Goal: Information Seeking & Learning: Learn about a topic

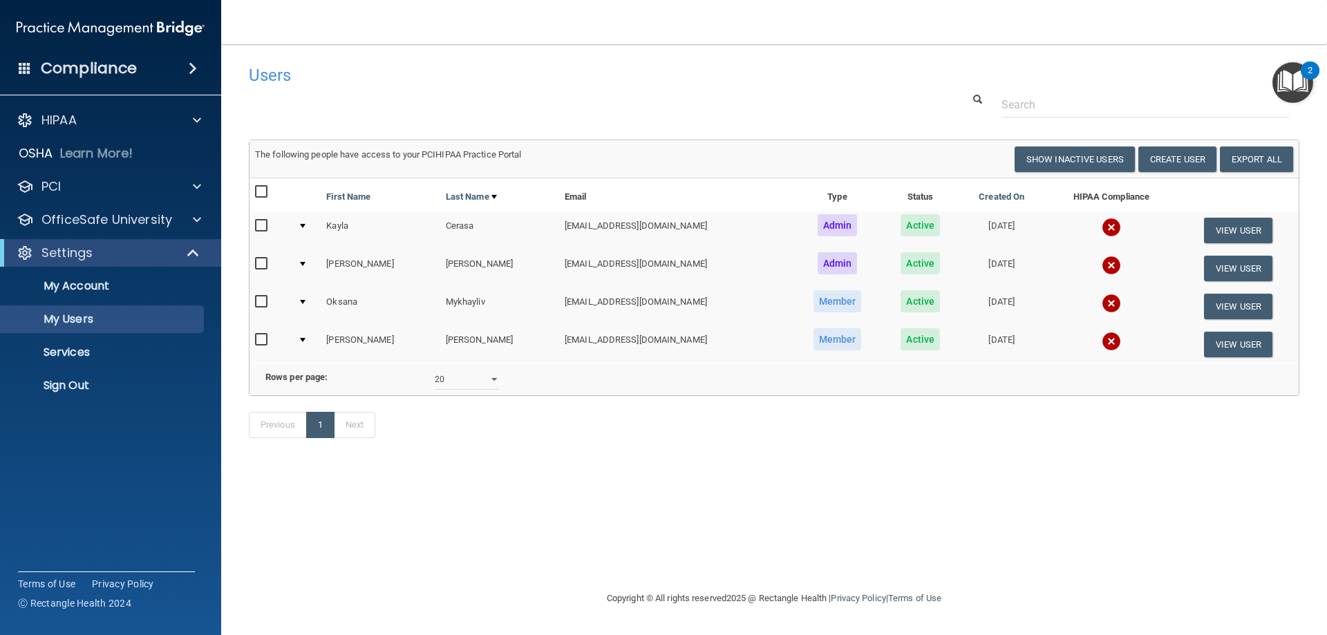
select select "20"
click at [173, 117] on div "HIPAA" at bounding box center [91, 120] width 171 height 17
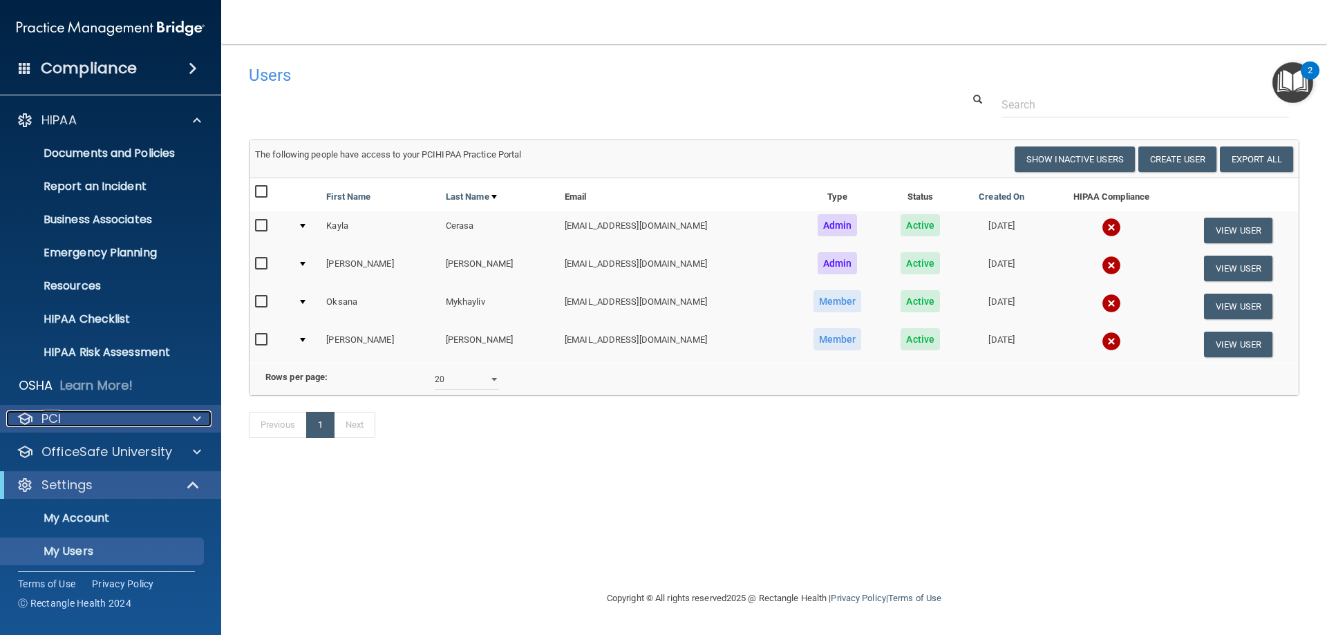
click at [176, 420] on div "PCI" at bounding box center [91, 419] width 171 height 17
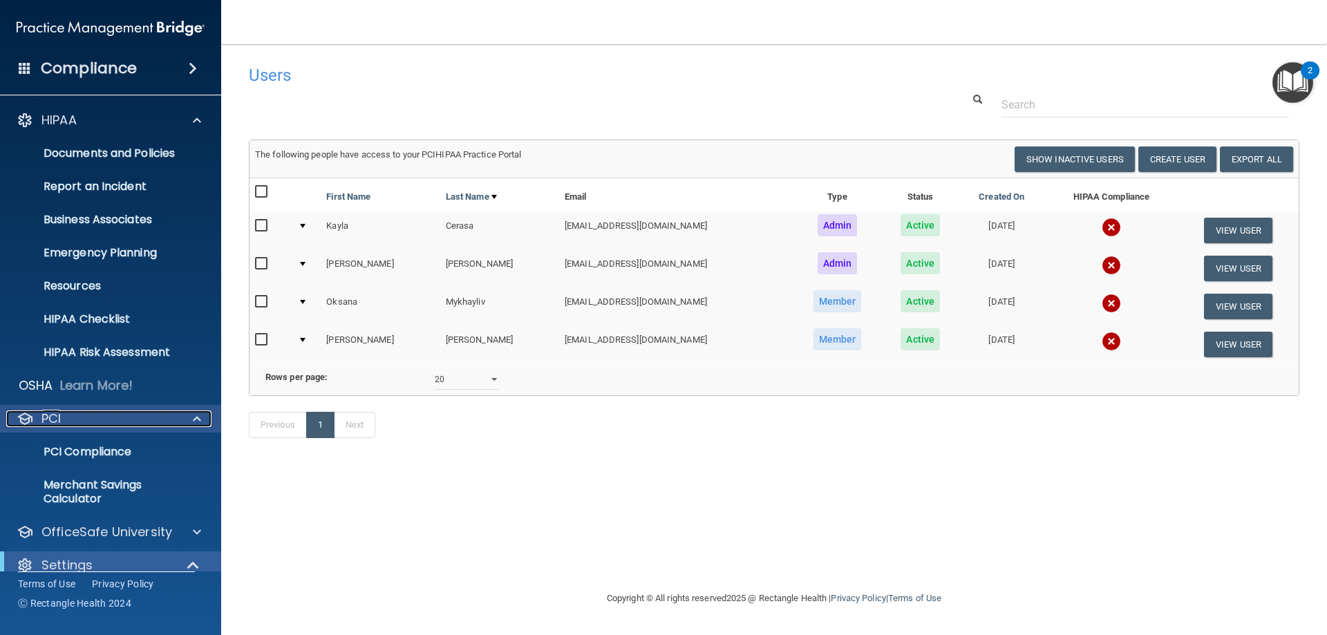
click at [176, 420] on div "PCI" at bounding box center [91, 419] width 171 height 17
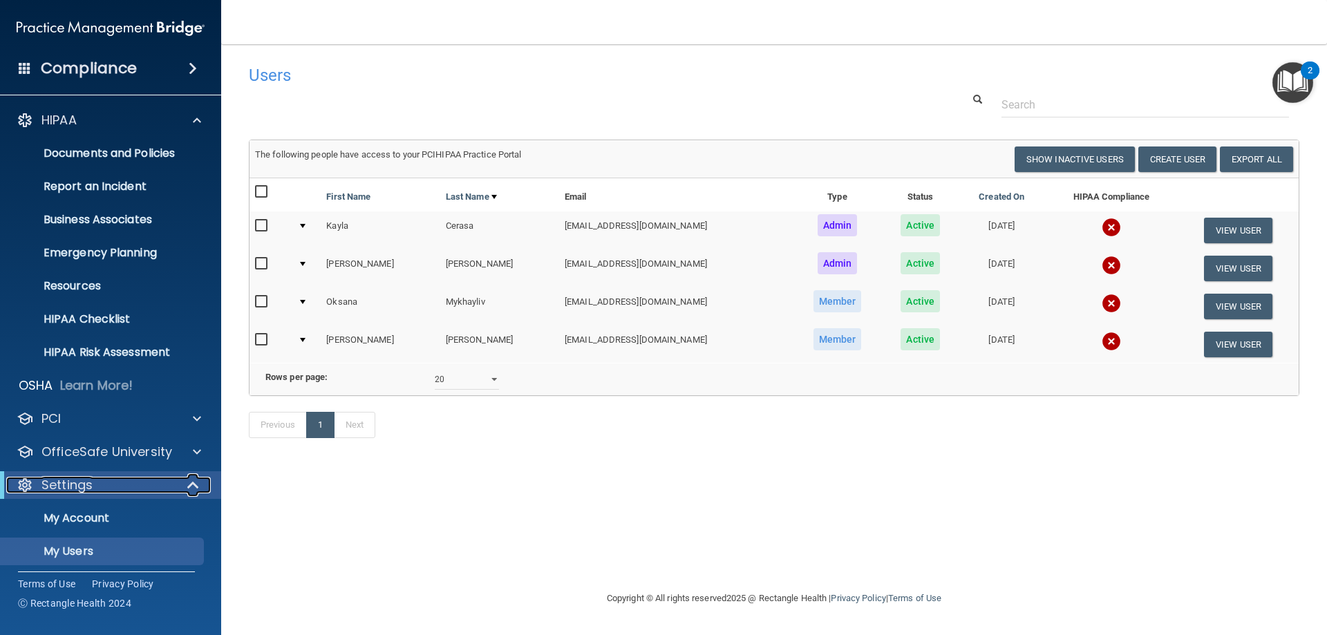
drag, startPoint x: 182, startPoint y: 481, endPoint x: 186, endPoint y: 474, distance: 8.1
click at [182, 482] on div at bounding box center [194, 485] width 34 height 17
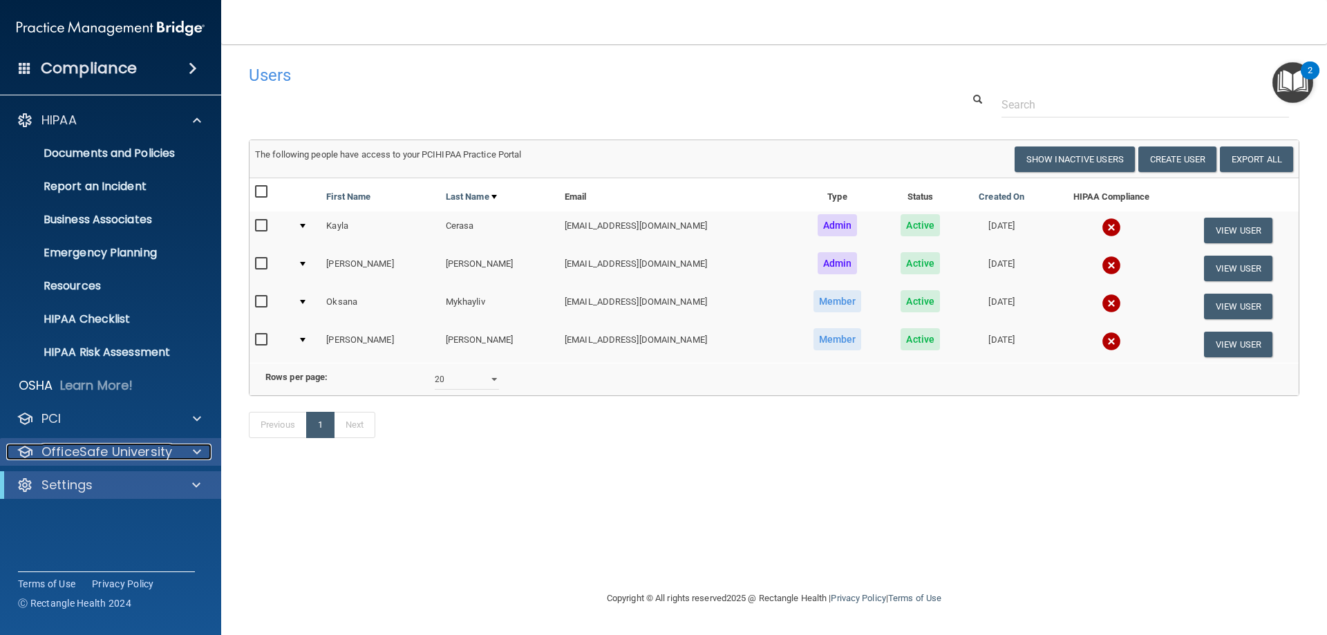
click at [187, 455] on div at bounding box center [195, 452] width 35 height 17
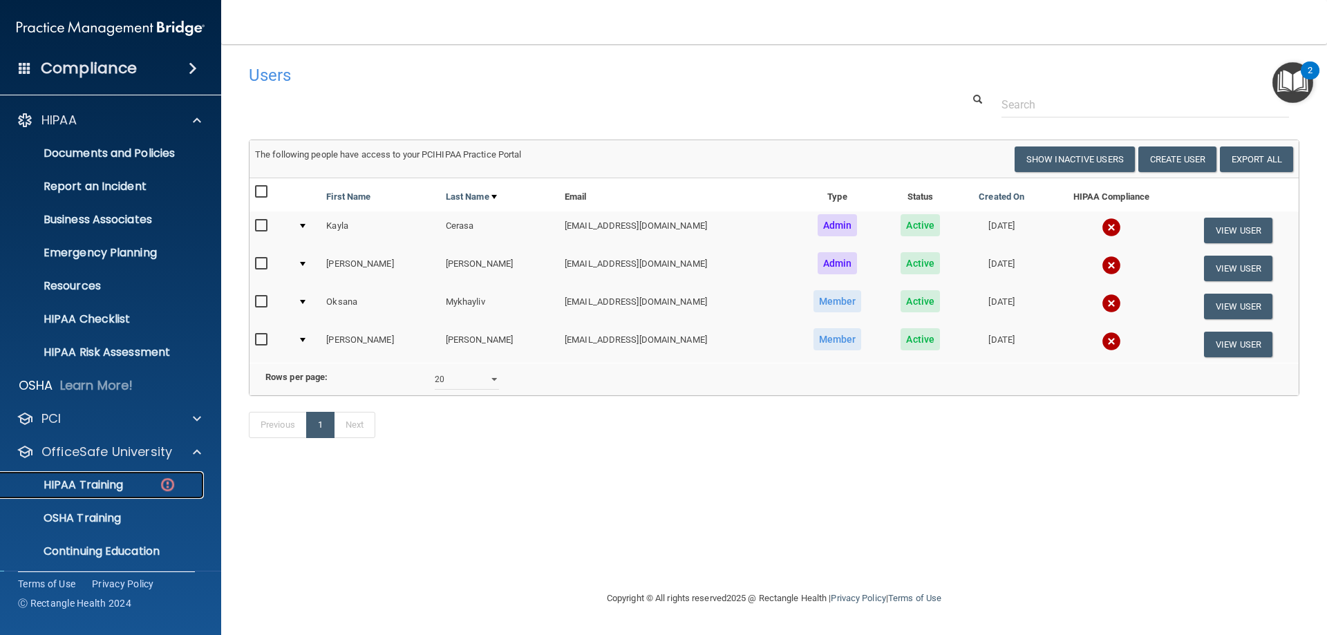
click at [113, 493] on link "HIPAA Training" at bounding box center [95, 485] width 218 height 28
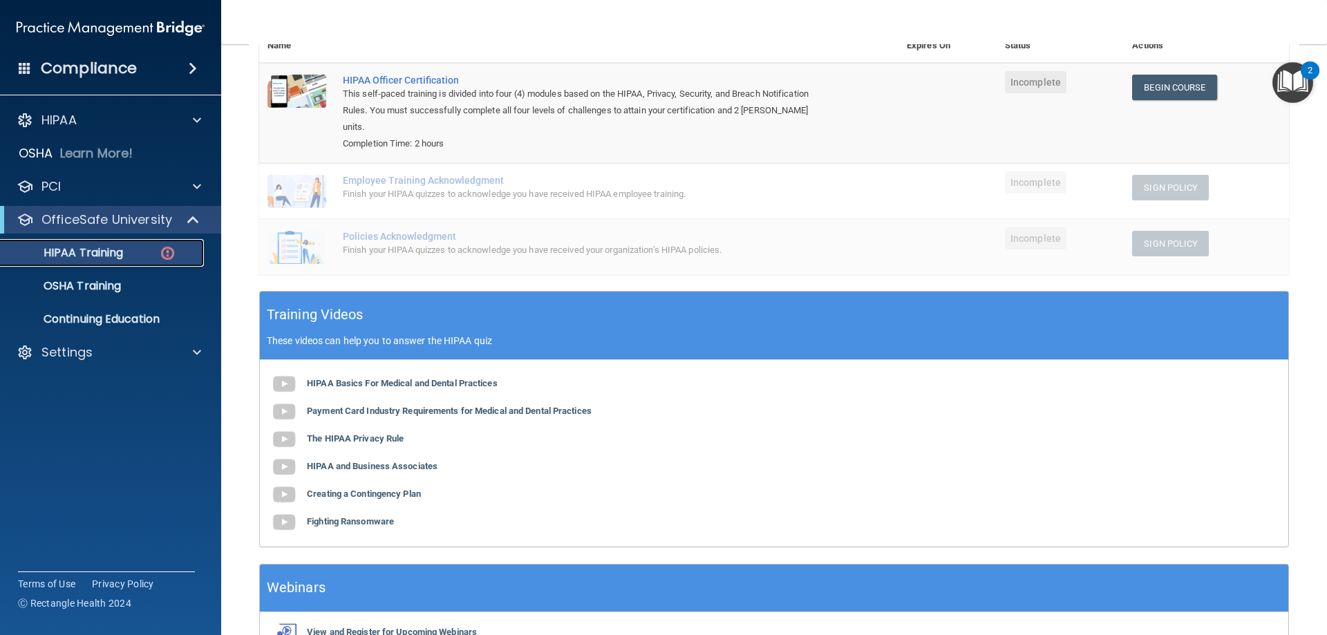
scroll to position [249, 0]
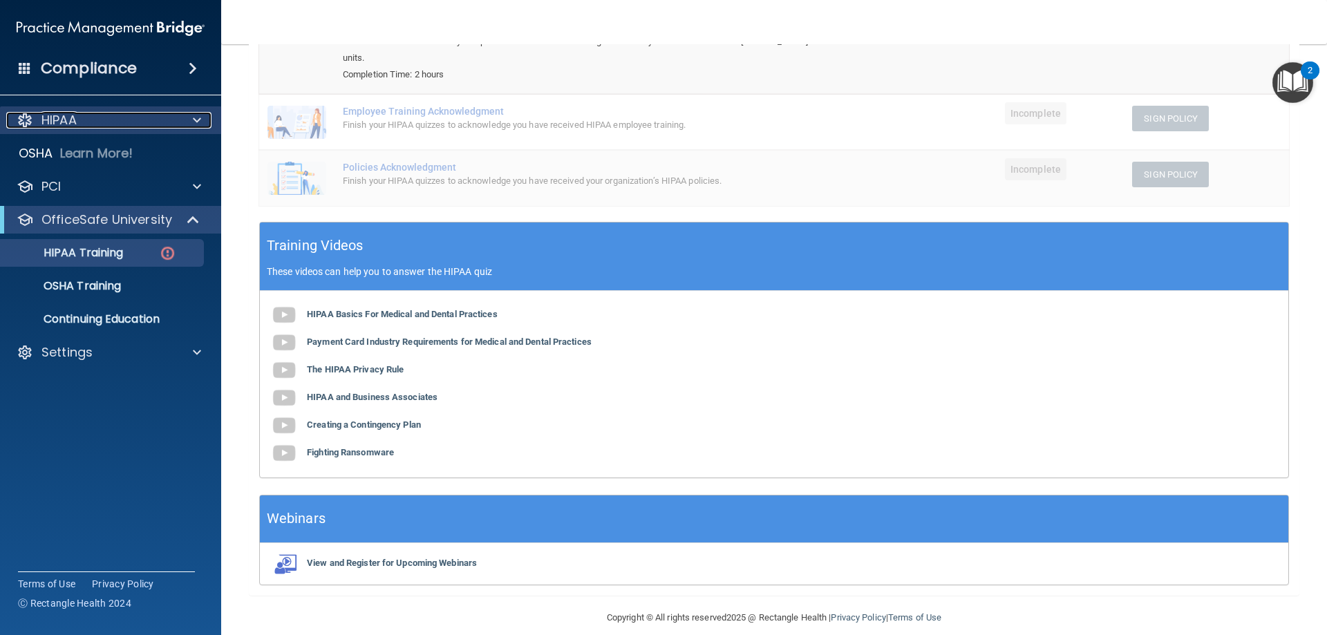
click at [201, 121] on div at bounding box center [195, 120] width 35 height 17
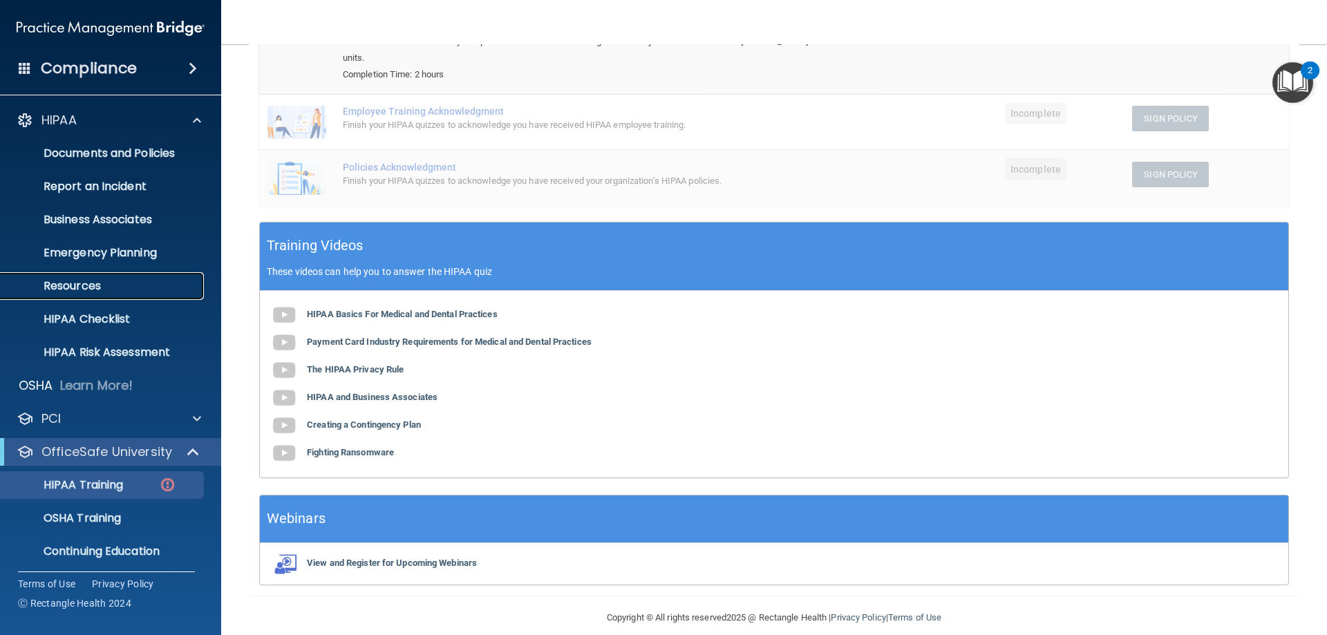
click at [115, 285] on p "Resources" at bounding box center [103, 286] width 189 height 14
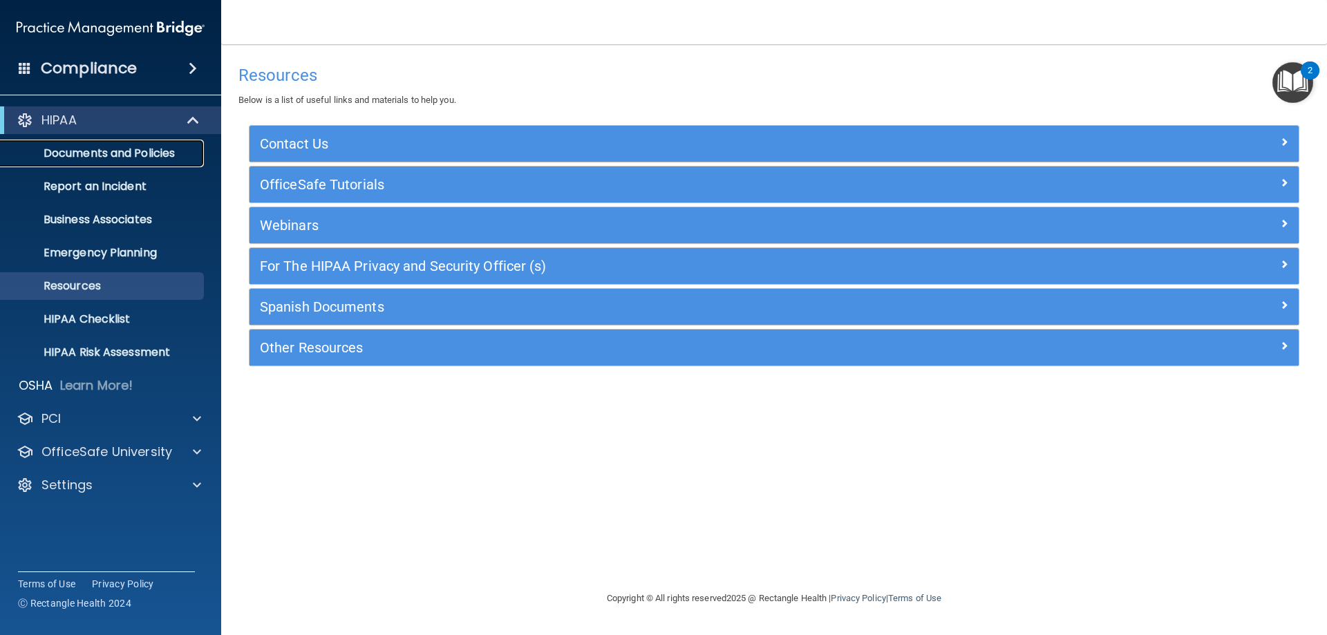
click at [98, 158] on p "Documents and Policies" at bounding box center [103, 154] width 189 height 14
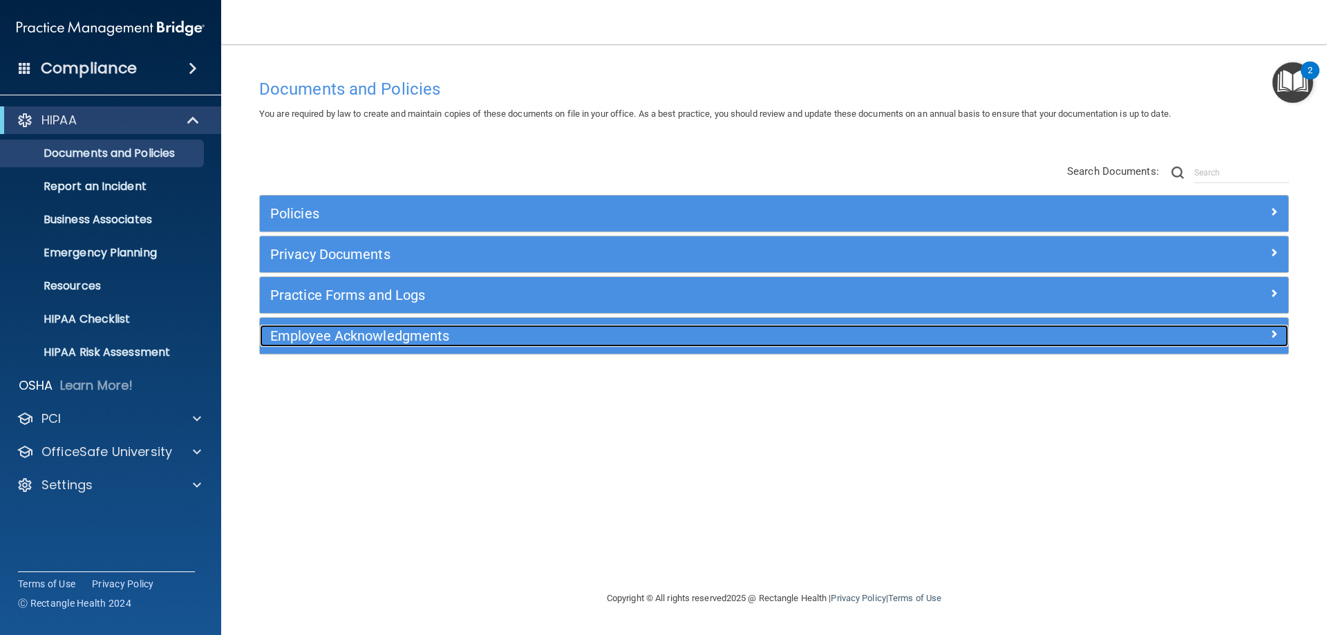
click at [321, 326] on div "Employee Acknowledgments" at bounding box center [645, 336] width 771 height 22
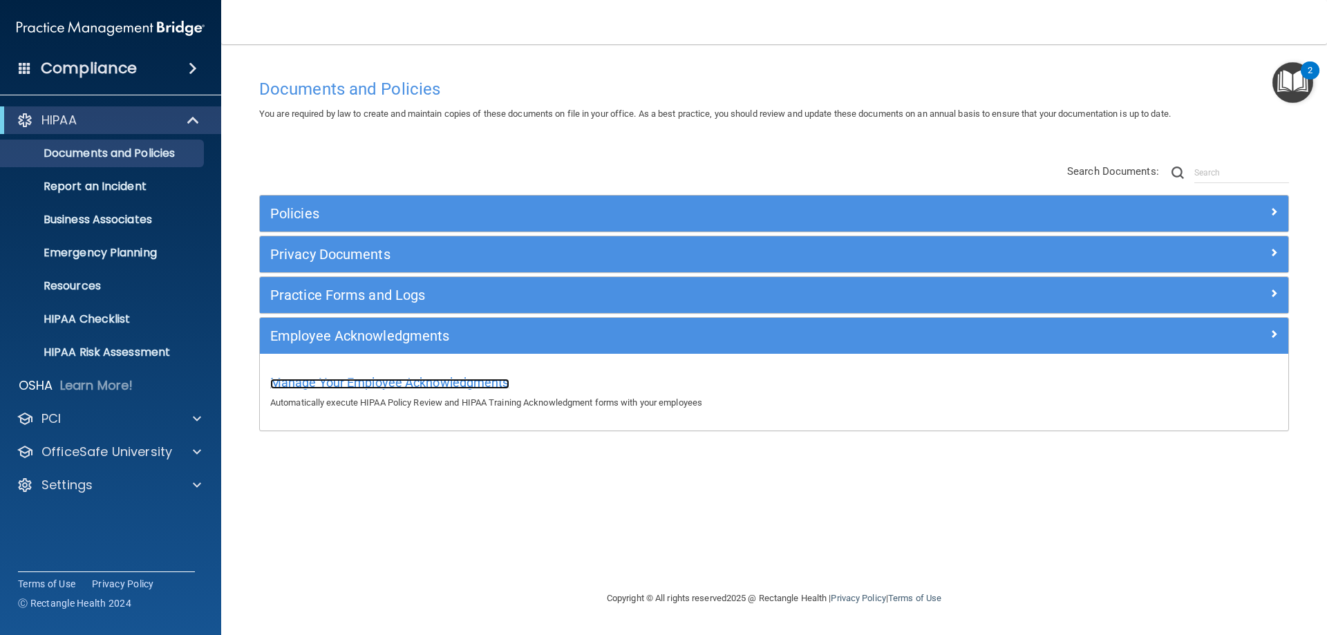
click at [335, 384] on span "Manage Your Employee Acknowledgments" at bounding box center [389, 382] width 239 height 15
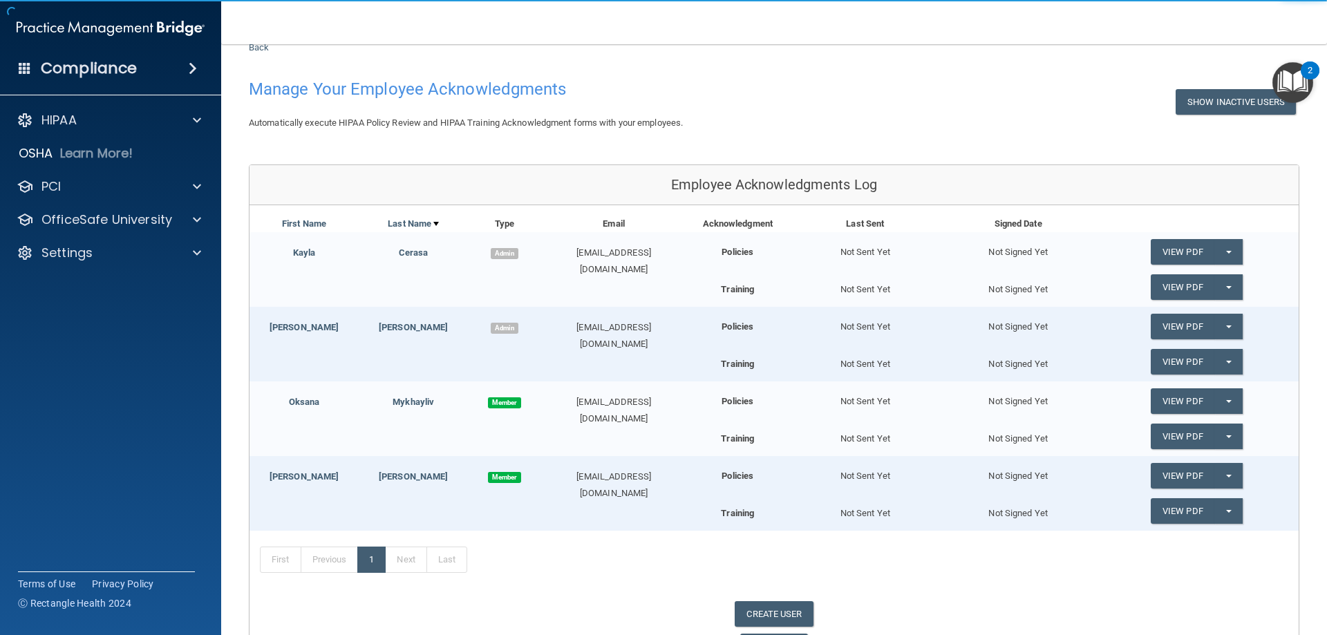
scroll to position [135, 0]
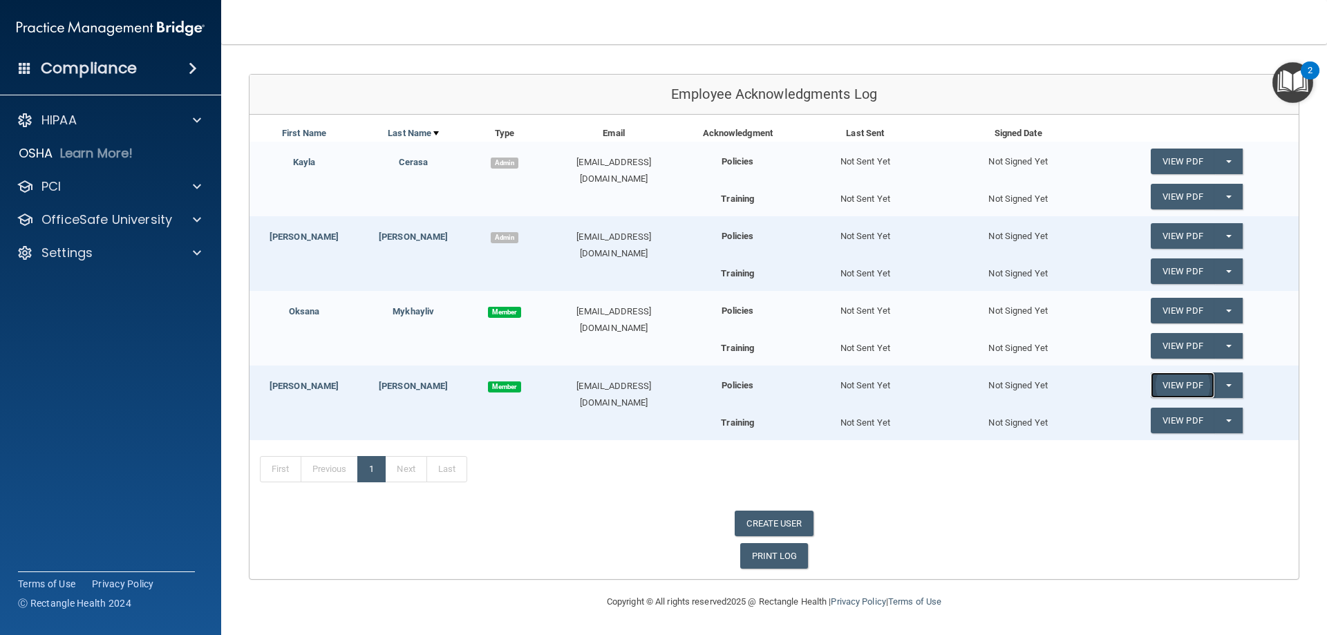
click at [1178, 384] on link "View PDF" at bounding box center [1183, 386] width 64 height 26
click at [1221, 382] on button "Split button!" at bounding box center [1228, 386] width 28 height 26
click at [196, 120] on span at bounding box center [197, 120] width 8 height 17
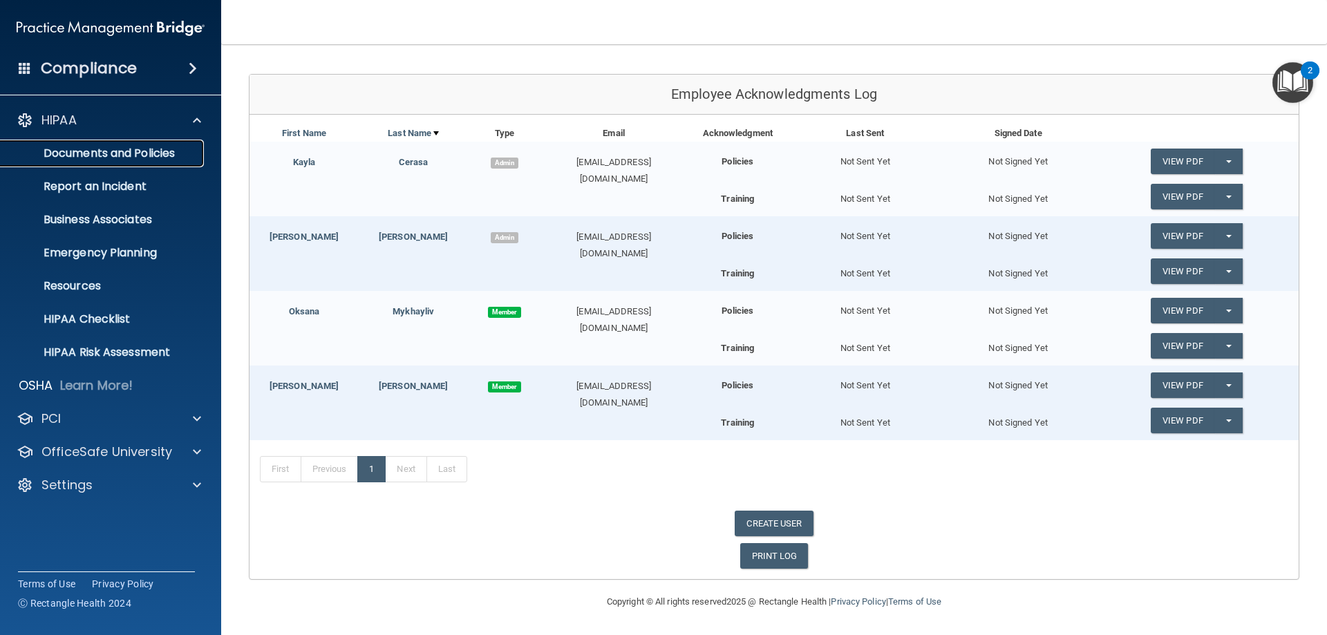
click at [140, 158] on p "Documents and Policies" at bounding box center [103, 154] width 189 height 14
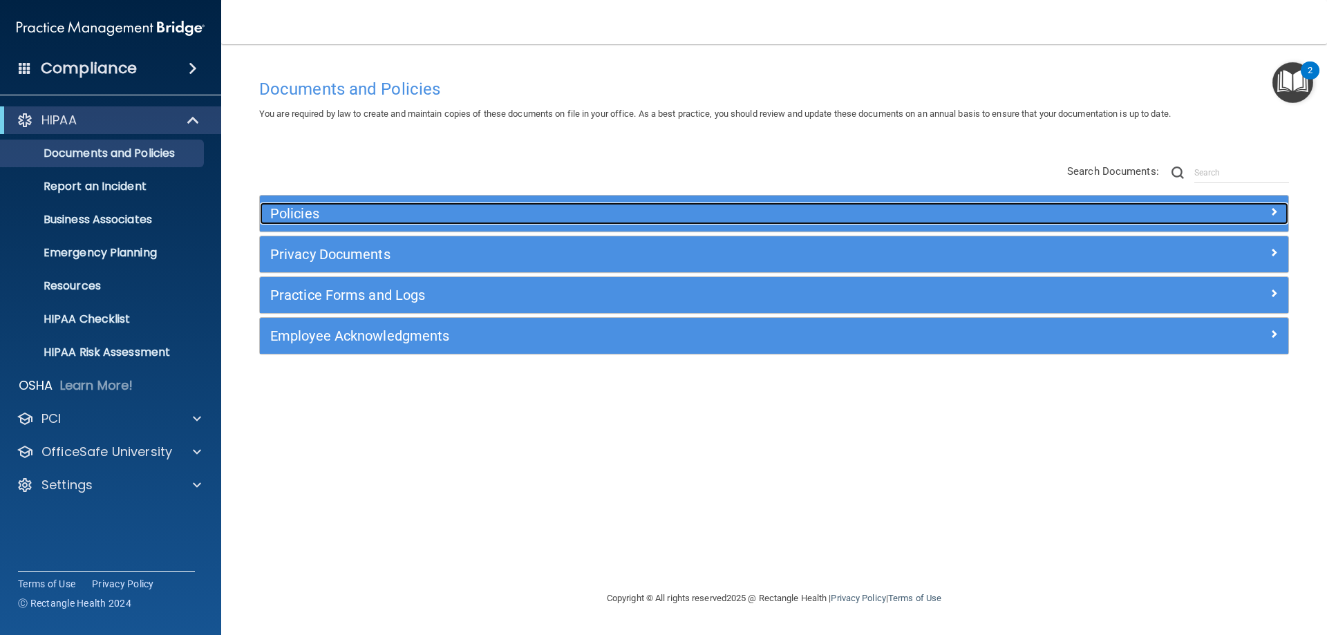
click at [1273, 214] on span at bounding box center [1274, 211] width 8 height 17
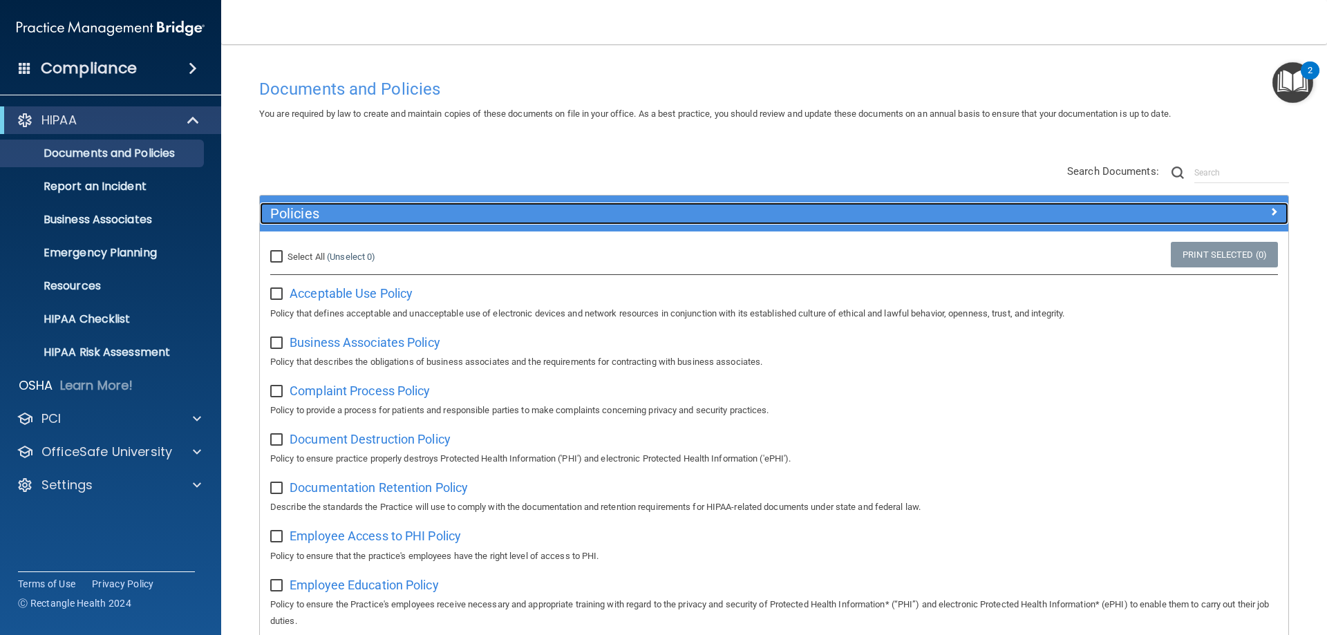
click at [1273, 214] on div at bounding box center [1159, 211] width 257 height 17
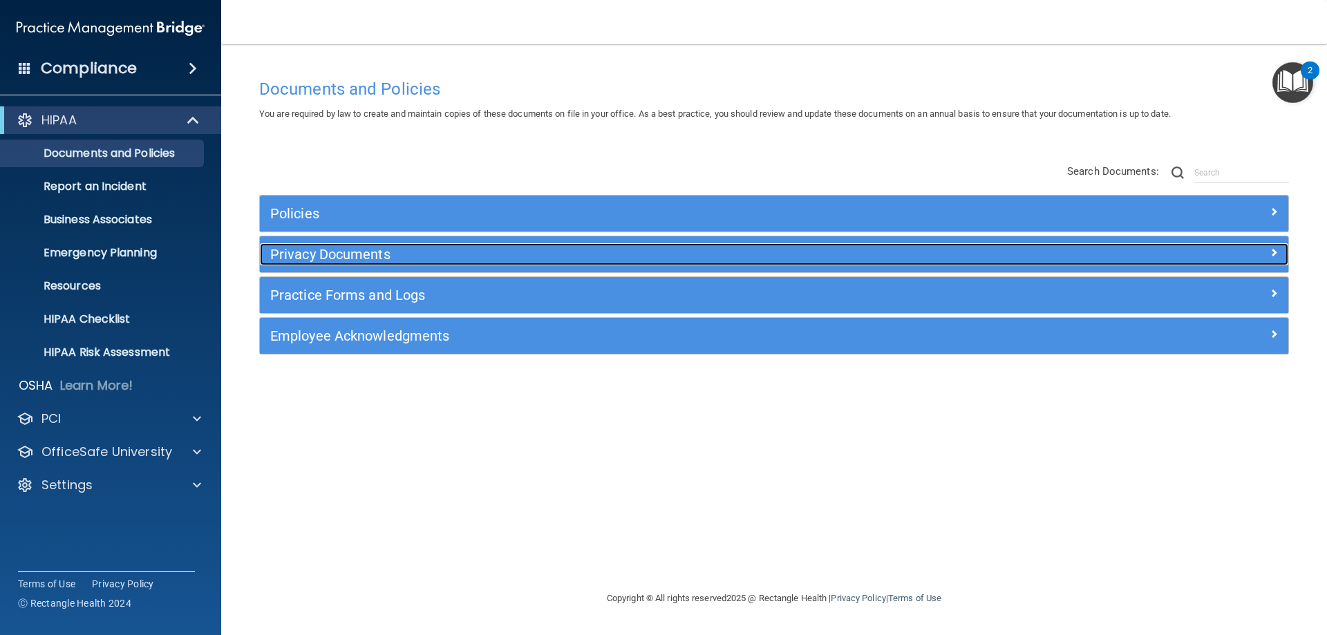
click at [1279, 252] on div at bounding box center [1159, 251] width 257 height 17
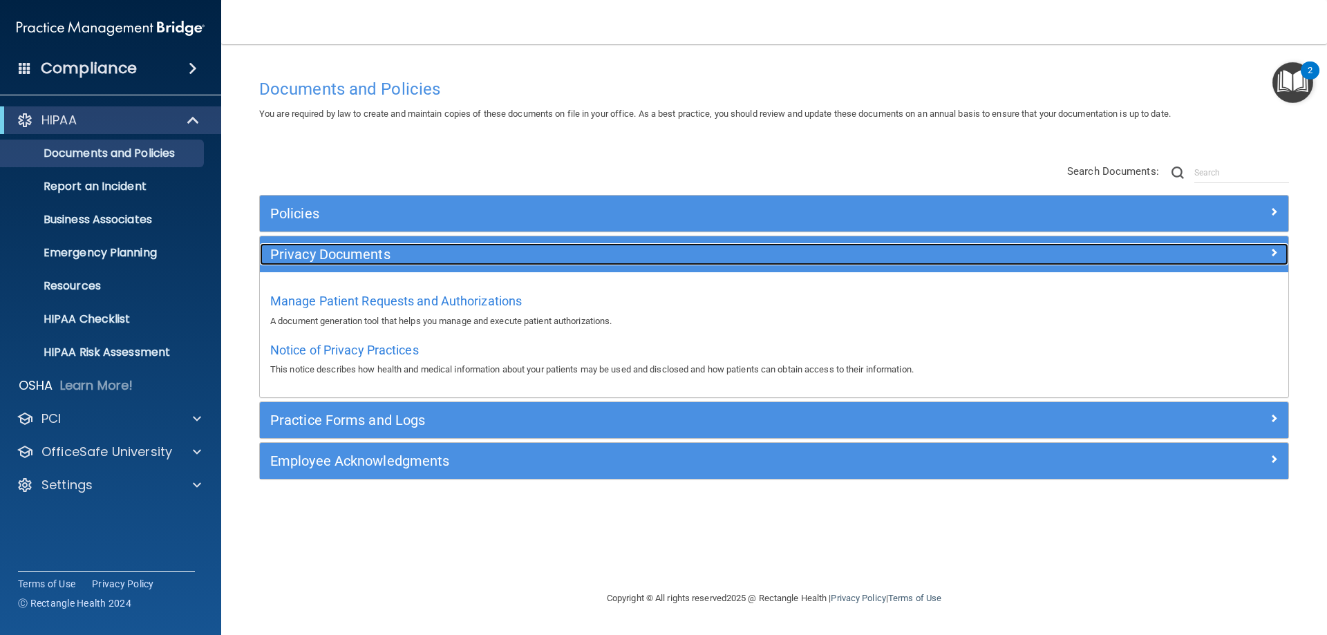
click at [1279, 252] on div at bounding box center [1159, 251] width 257 height 17
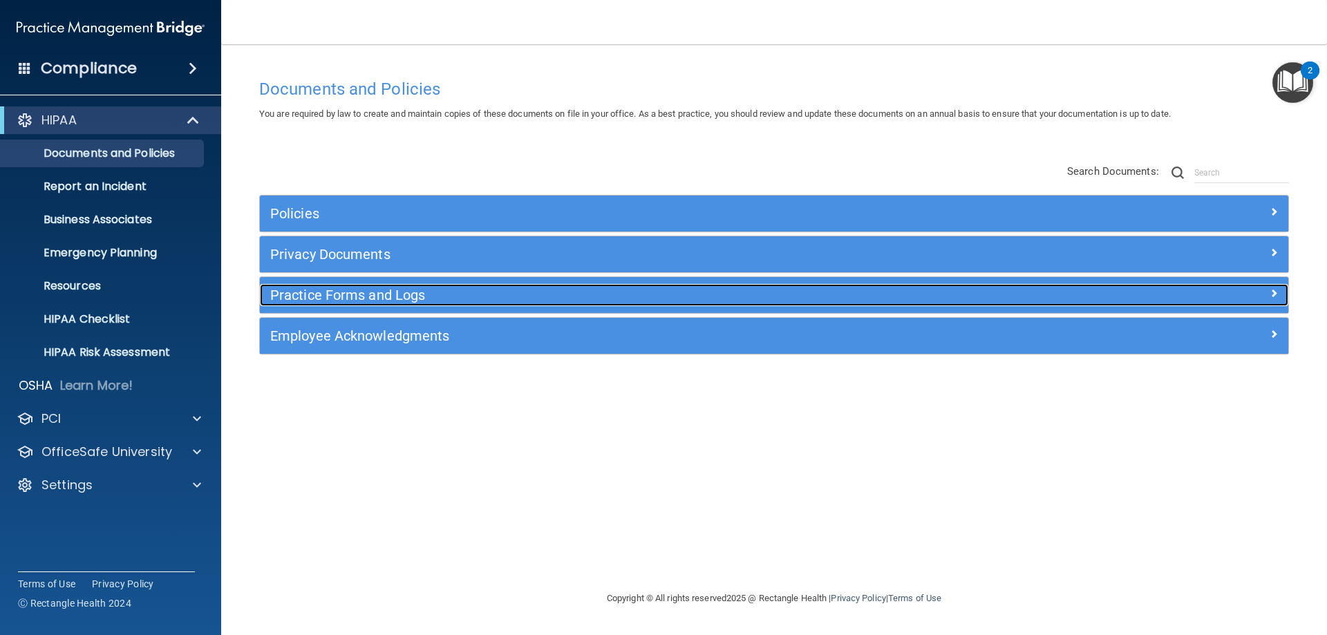
click at [1273, 294] on span at bounding box center [1274, 293] width 8 height 17
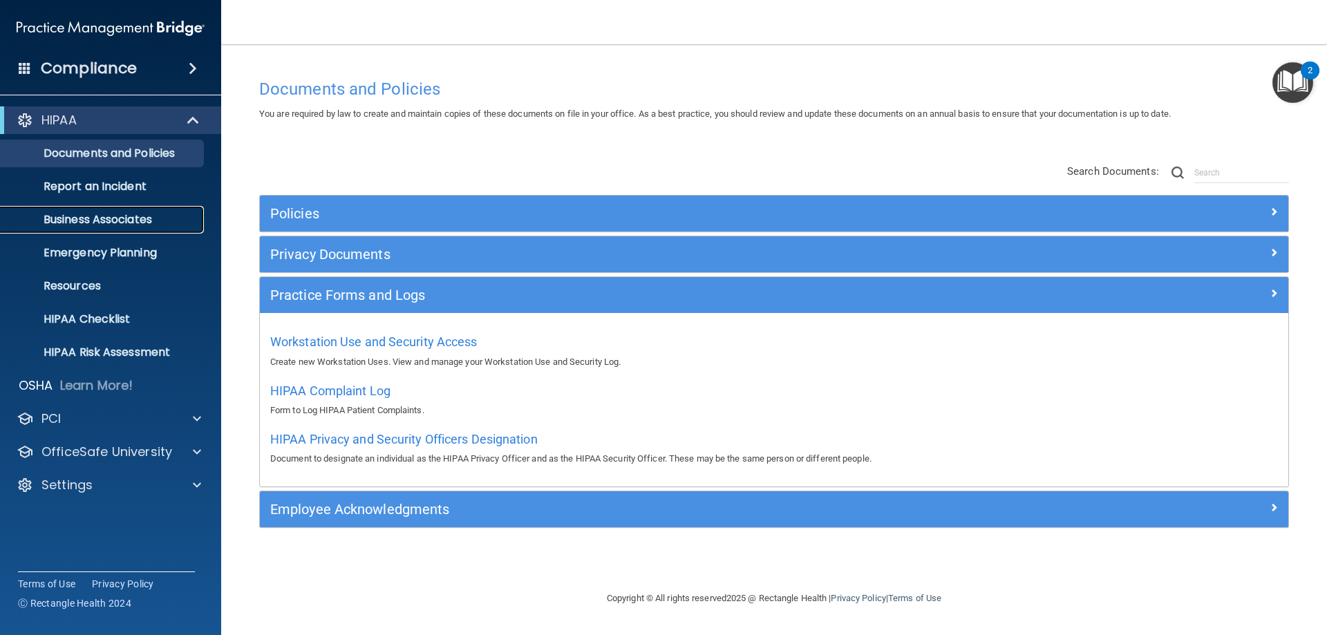
click at [126, 216] on p "Business Associates" at bounding box center [103, 220] width 189 height 14
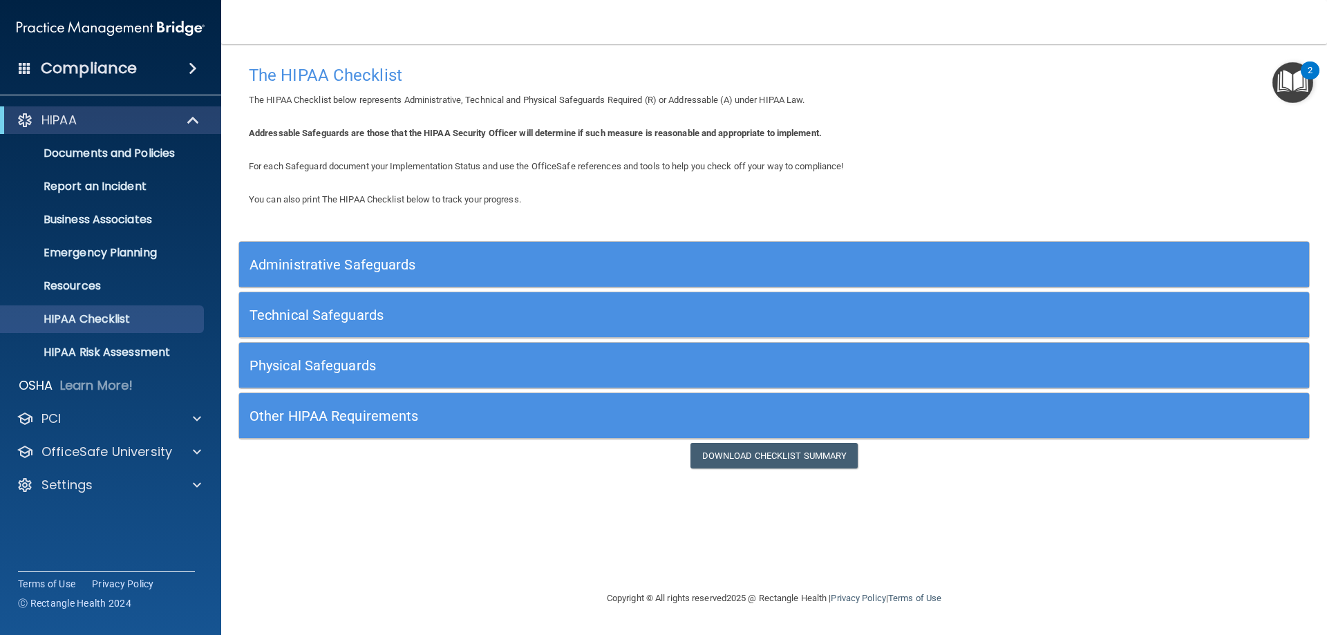
click at [590, 265] on h5 "Administrative Safeguards" at bounding box center [640, 264] width 782 height 15
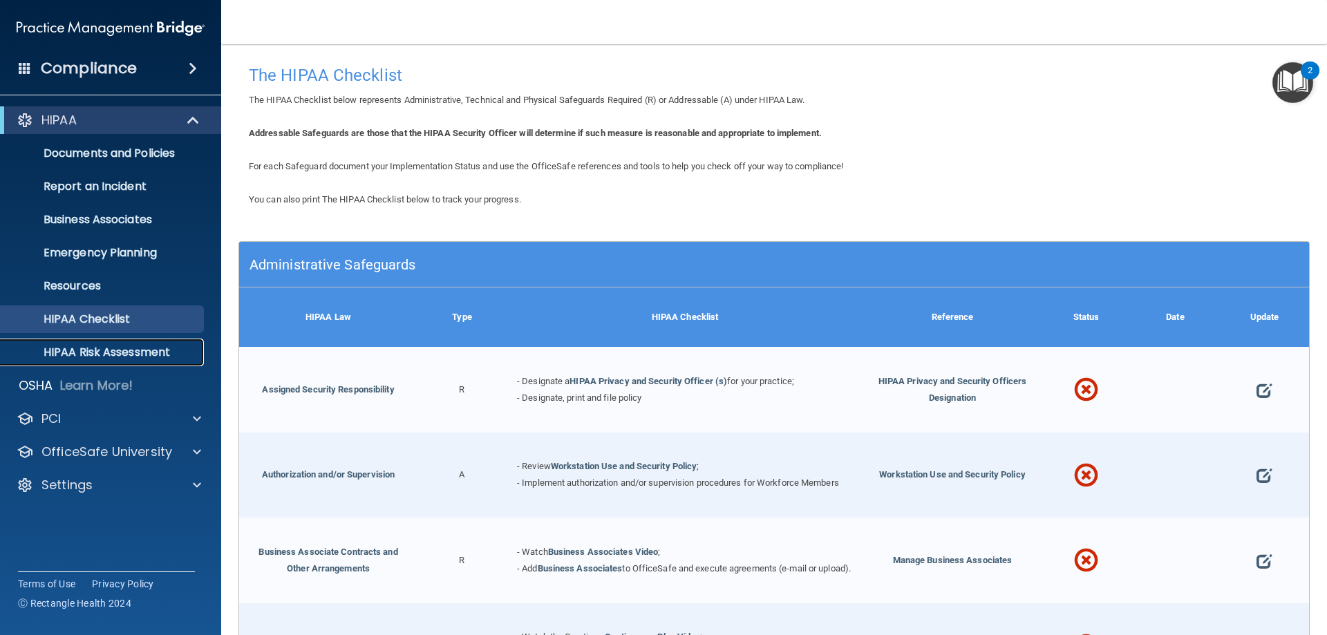
click at [110, 350] on p "HIPAA Risk Assessment" at bounding box center [103, 353] width 189 height 14
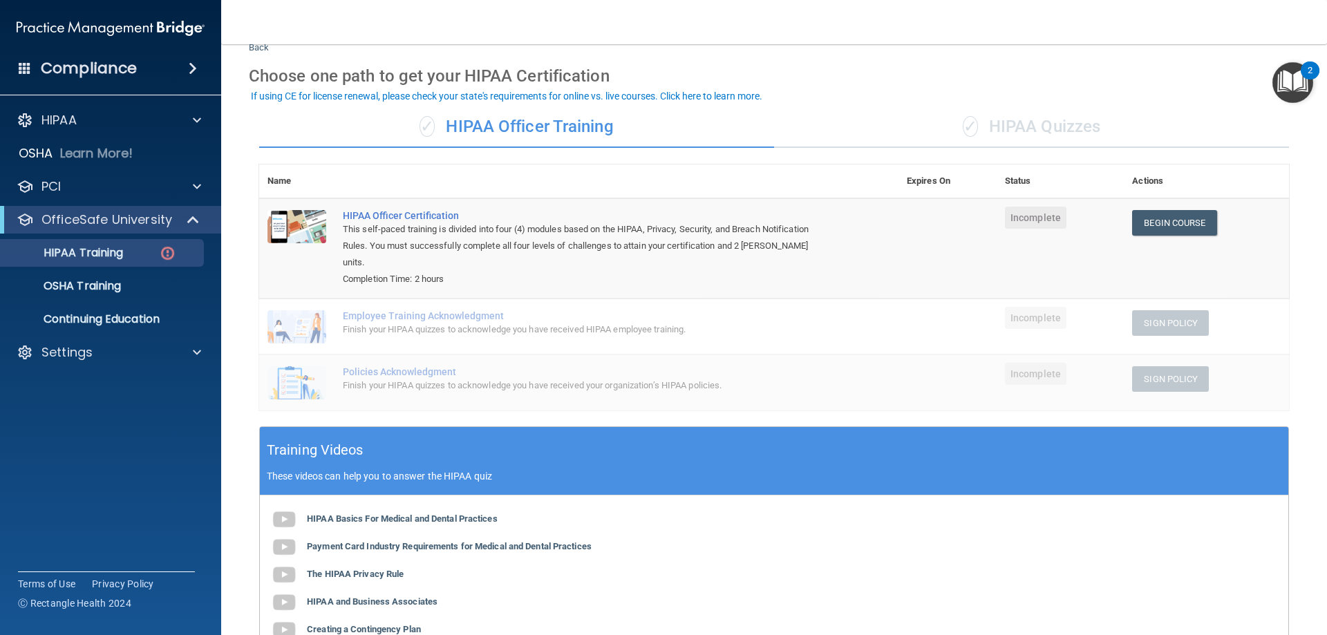
scroll to position [69, 0]
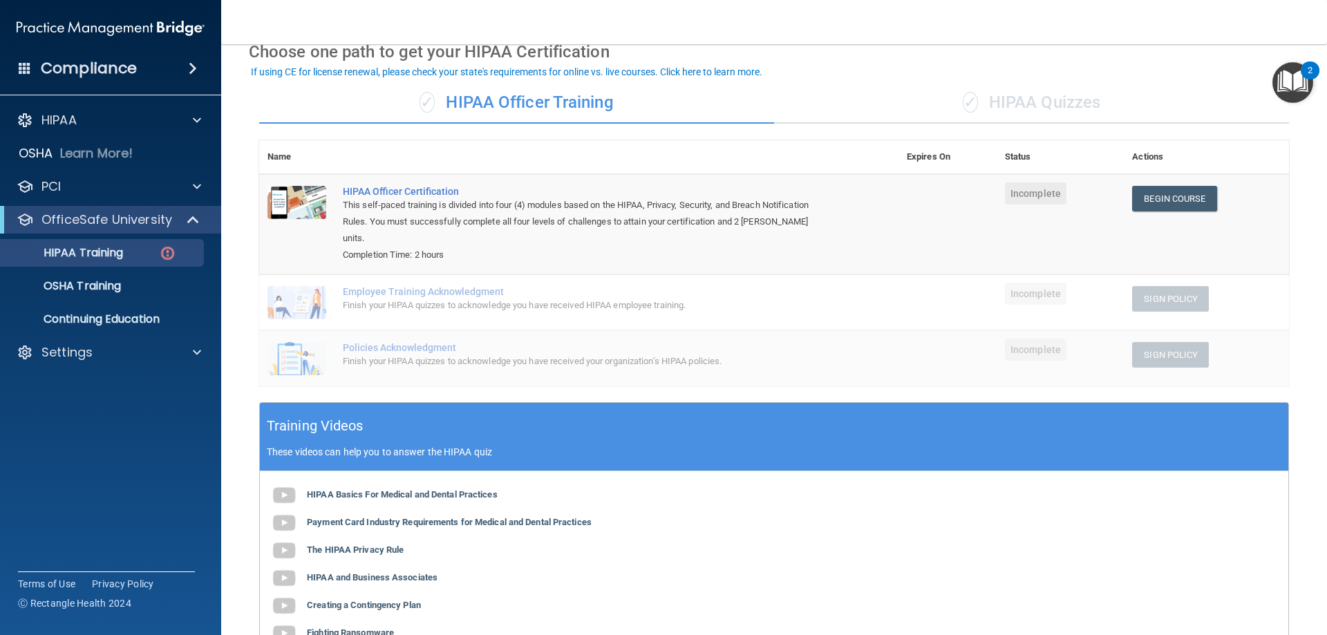
click at [1004, 100] on div "✓ HIPAA Quizzes" at bounding box center [1031, 102] width 515 height 41
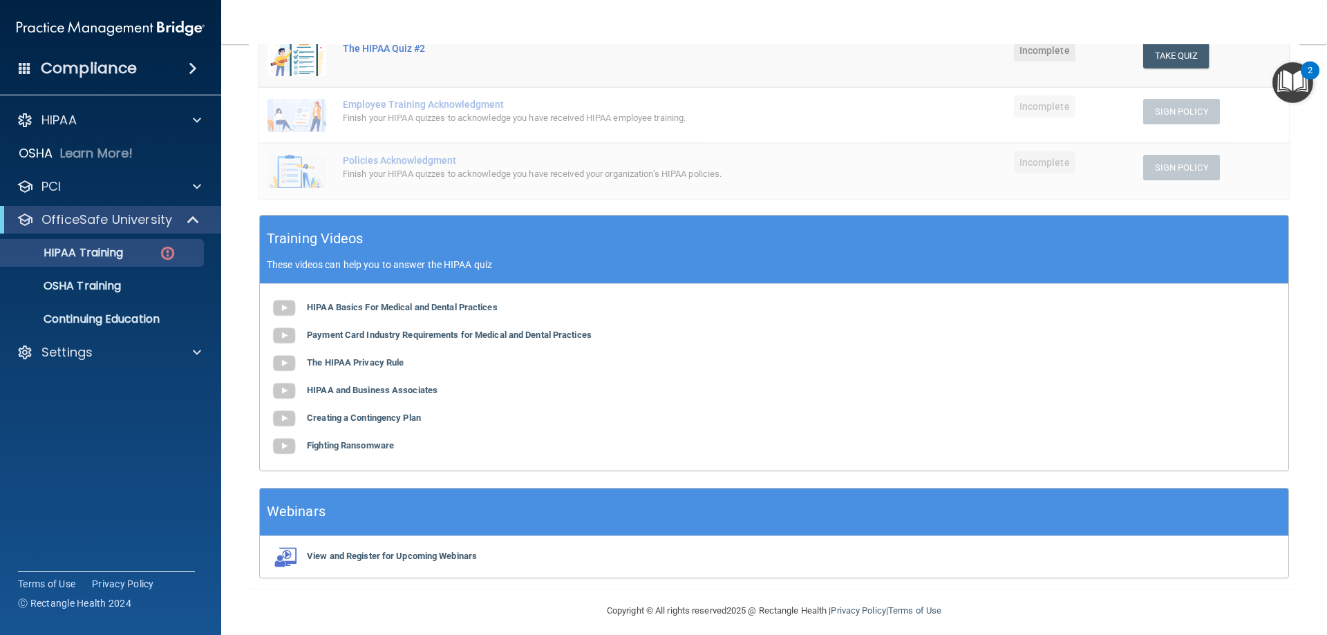
scroll to position [333, 0]
